Goal: Task Accomplishment & Management: Complete application form

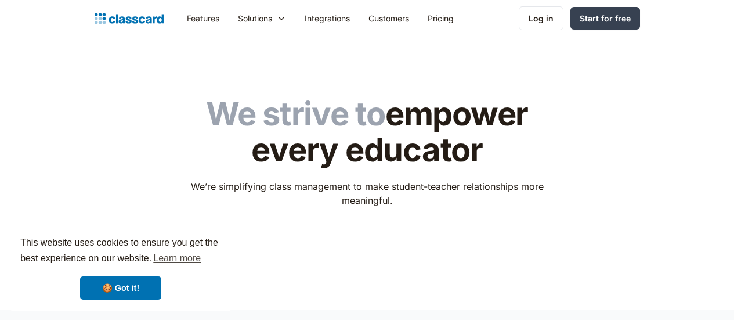
scroll to position [2313, 0]
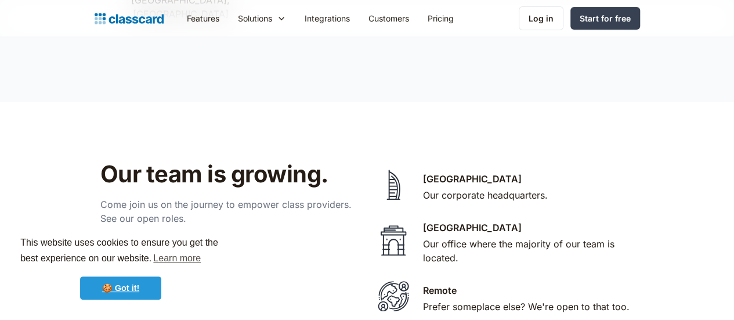
click at [118, 287] on link "🍪 Got it!" at bounding box center [120, 287] width 81 height 23
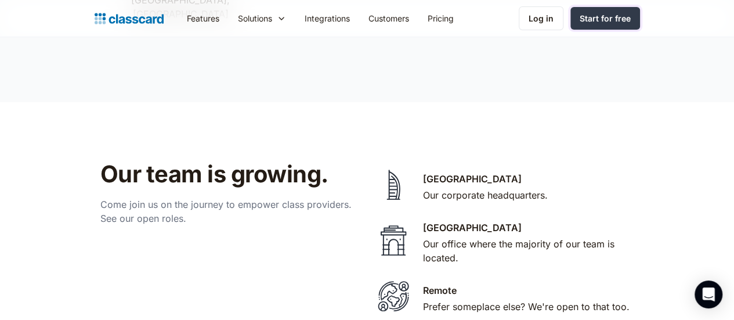
click at [631, 18] on div "Start for free" at bounding box center [605, 18] width 51 height 12
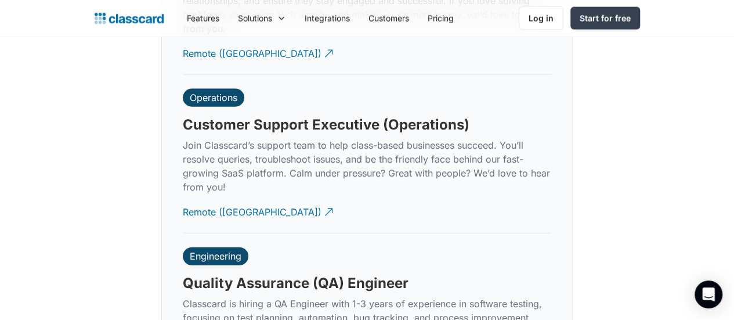
scroll to position [3484, 0]
